Goal: Transaction & Acquisition: Purchase product/service

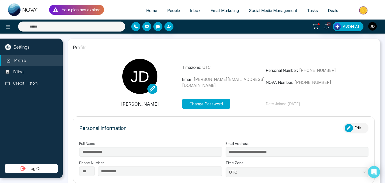
select select "***"
click at [26, 74] on li "Billing" at bounding box center [31, 72] width 63 height 11
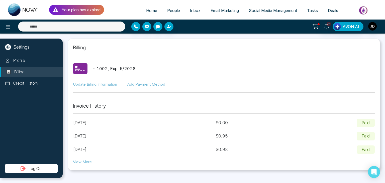
click at [312, 26] on div "2 AVON AI" at bounding box center [305, 27] width 154 height 10
click at [315, 26] on icon at bounding box center [315, 26] width 7 height 7
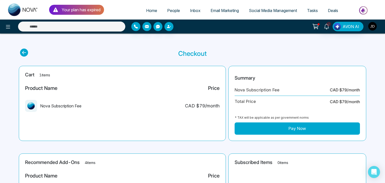
click at [373, 24] on img "button" at bounding box center [372, 26] width 9 height 9
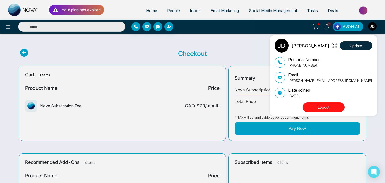
click at [256, 125] on div "[PERSON_NAME] Update Personal Number [PHONE_NUMBER] Email [PERSON_NAME][EMAIL_A…" at bounding box center [192, 91] width 385 height 183
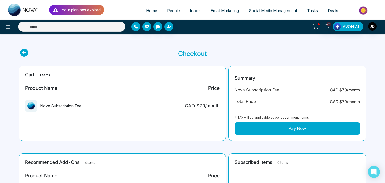
click at [256, 125] on button "Pay Now" at bounding box center [297, 129] width 125 height 13
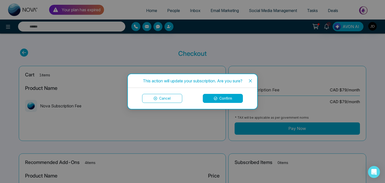
click at [230, 99] on button "Confirm" at bounding box center [223, 98] width 40 height 9
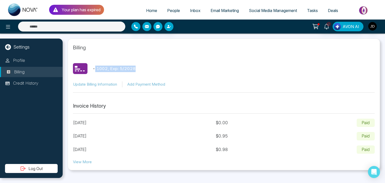
drag, startPoint x: 97, startPoint y: 67, endPoint x: 145, endPoint y: 67, distance: 48.6
click at [145, 67] on div "- 1002 , Exp: 5 / 2028" at bounding box center [224, 68] width 302 height 15
drag, startPoint x: 233, startPoint y: 136, endPoint x: 242, endPoint y: 138, distance: 8.7
click at [243, 136] on div "September 16, 2025 $ 0.95 Paid" at bounding box center [224, 136] width 302 height 9
drag, startPoint x: 233, startPoint y: 149, endPoint x: 242, endPoint y: 148, distance: 8.9
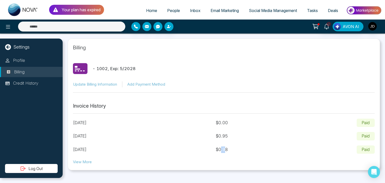
click at [228, 149] on p "$ 0.98" at bounding box center [222, 150] width 12 height 7
click at [319, 27] on icon at bounding box center [315, 26] width 7 height 7
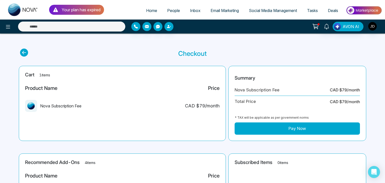
click at [294, 134] on button "Pay Now" at bounding box center [297, 129] width 125 height 13
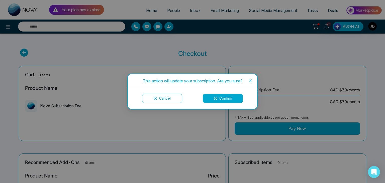
click at [227, 100] on button "Confirm" at bounding box center [223, 98] width 40 height 9
